Goal: Find specific page/section: Locate a particular part of the current website

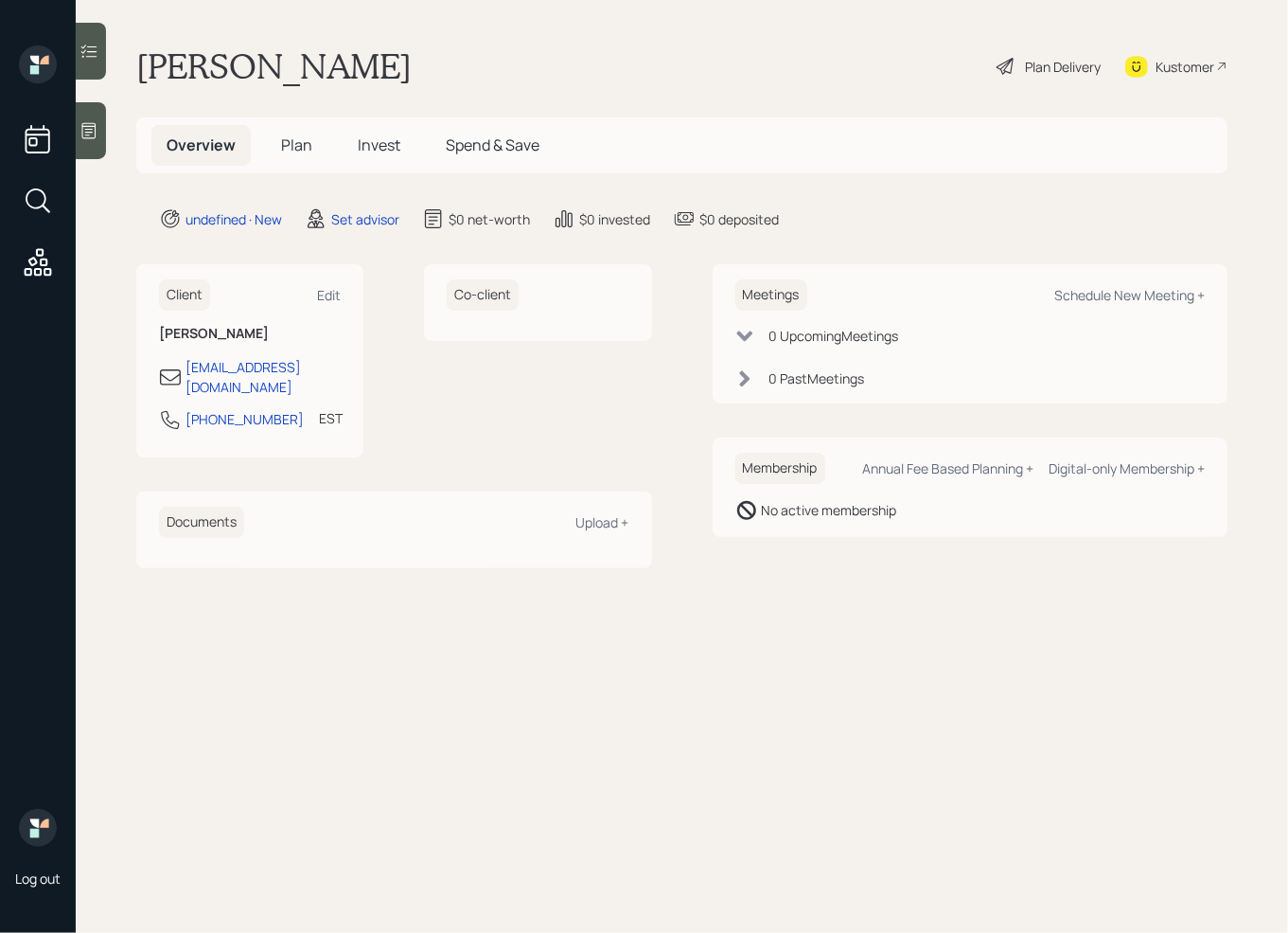
click at [94, 132] on icon at bounding box center [88, 130] width 19 height 19
